Goal: Task Accomplishment & Management: Complete application form

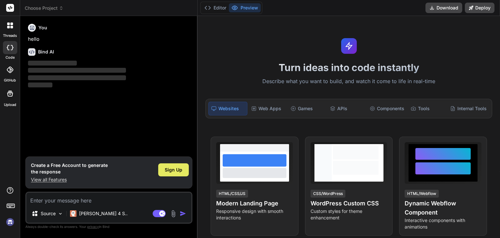
click at [180, 173] on div "Sign Up" at bounding box center [173, 169] width 31 height 13
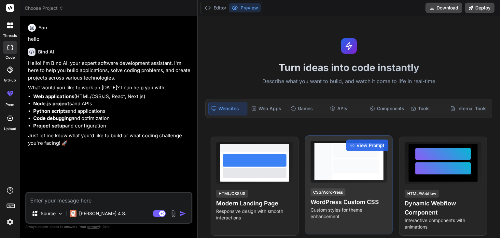
type textarea "x"
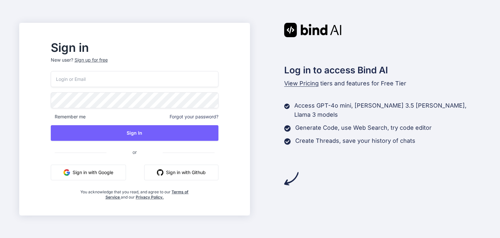
click at [124, 172] on button "Sign in with Google" at bounding box center [88, 172] width 75 height 16
